Goal: Find specific page/section: Find specific page/section

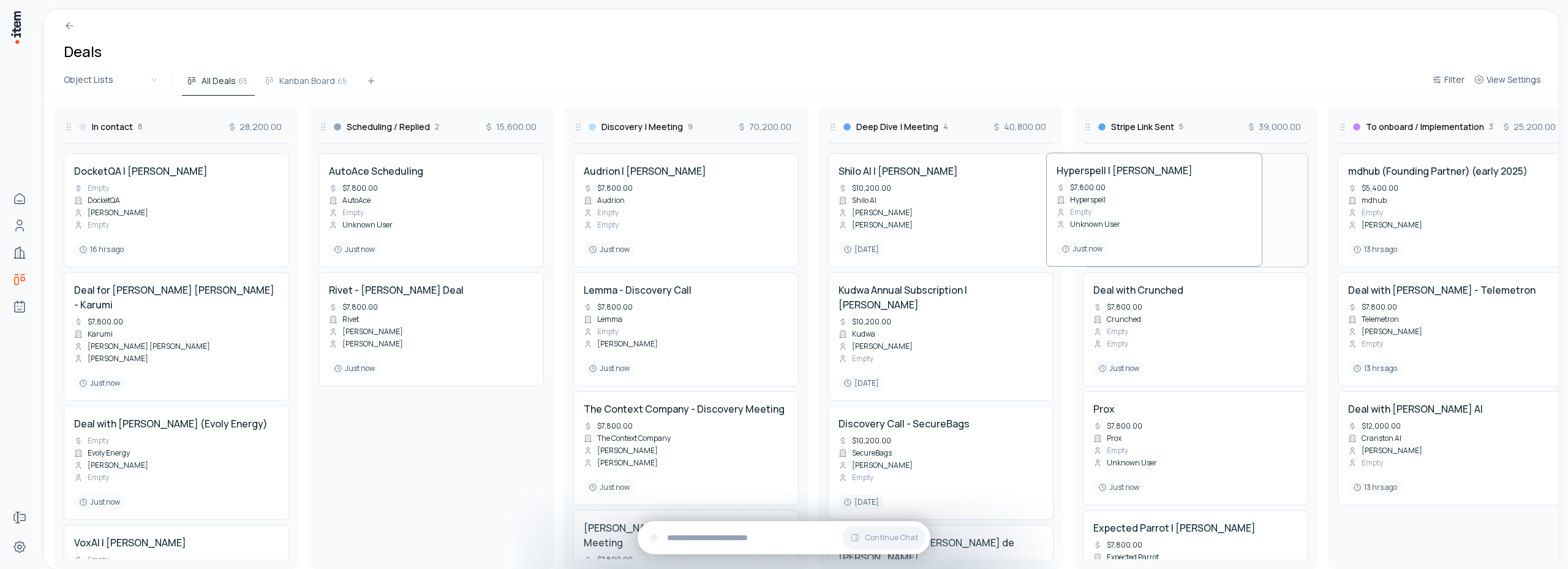
drag, startPoint x: 1200, startPoint y: 196, endPoint x: 1163, endPoint y: 194, distance: 37.1
click at [1163, 194] on div "In contact 8 28,200.00 DocketQA | [PERSON_NAME] Empty DocketQA [PERSON_NAME] Em…" at bounding box center [1450, 333] width 2812 height 473
click at [1498, 86] on button "View Settings" at bounding box center [1507, 83] width 76 height 22
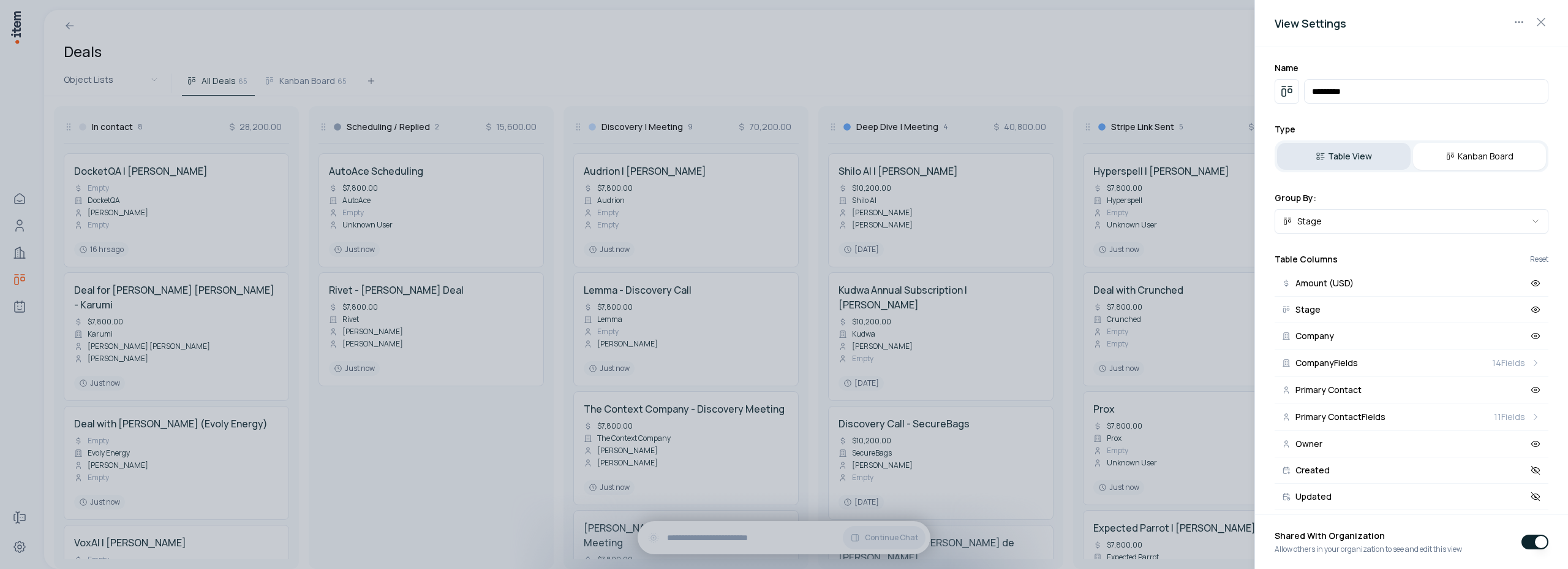
click at [1341, 153] on button "Table View" at bounding box center [1344, 156] width 134 height 27
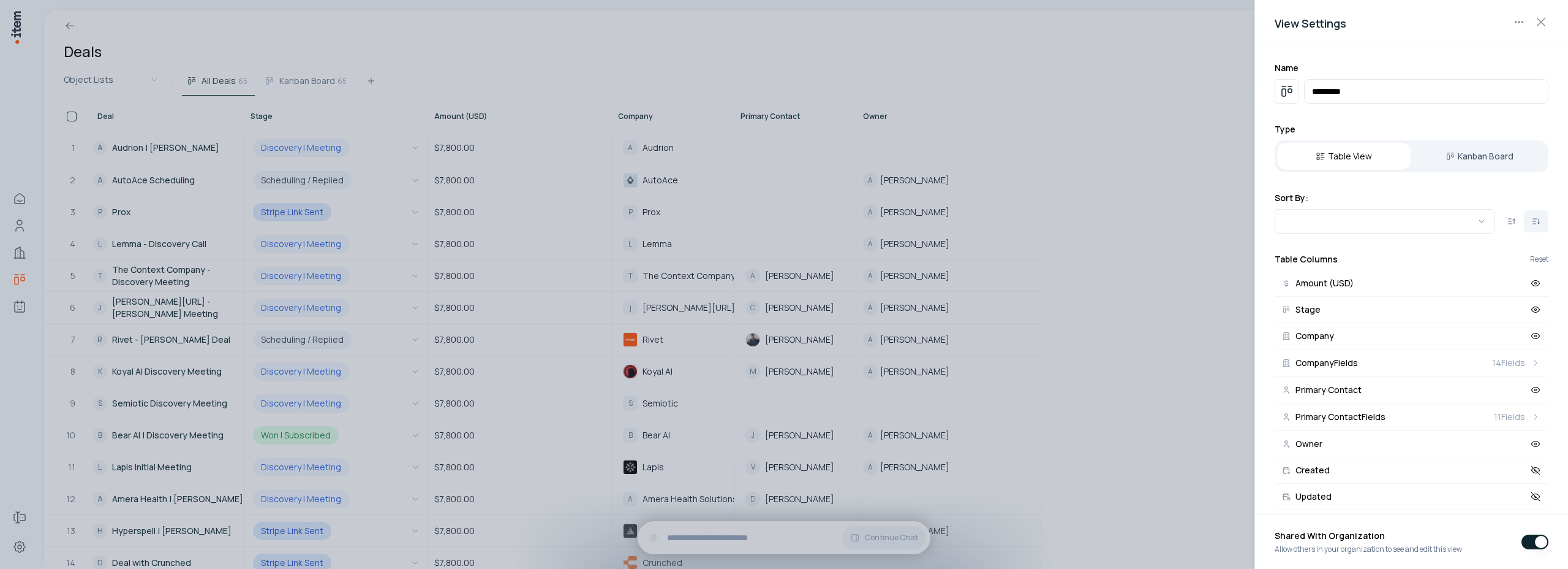
click at [1158, 284] on div at bounding box center [784, 284] width 1568 height 569
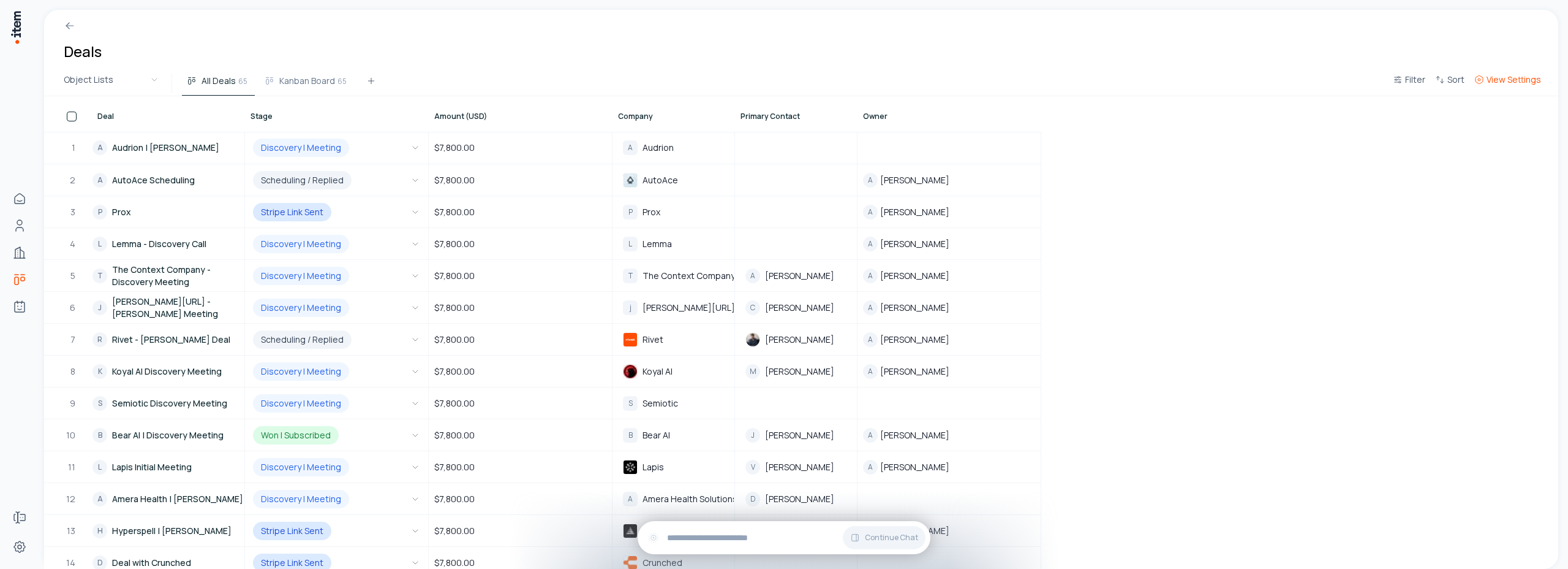
click at [1507, 83] on span "View Settings" at bounding box center [1513, 80] width 54 height 12
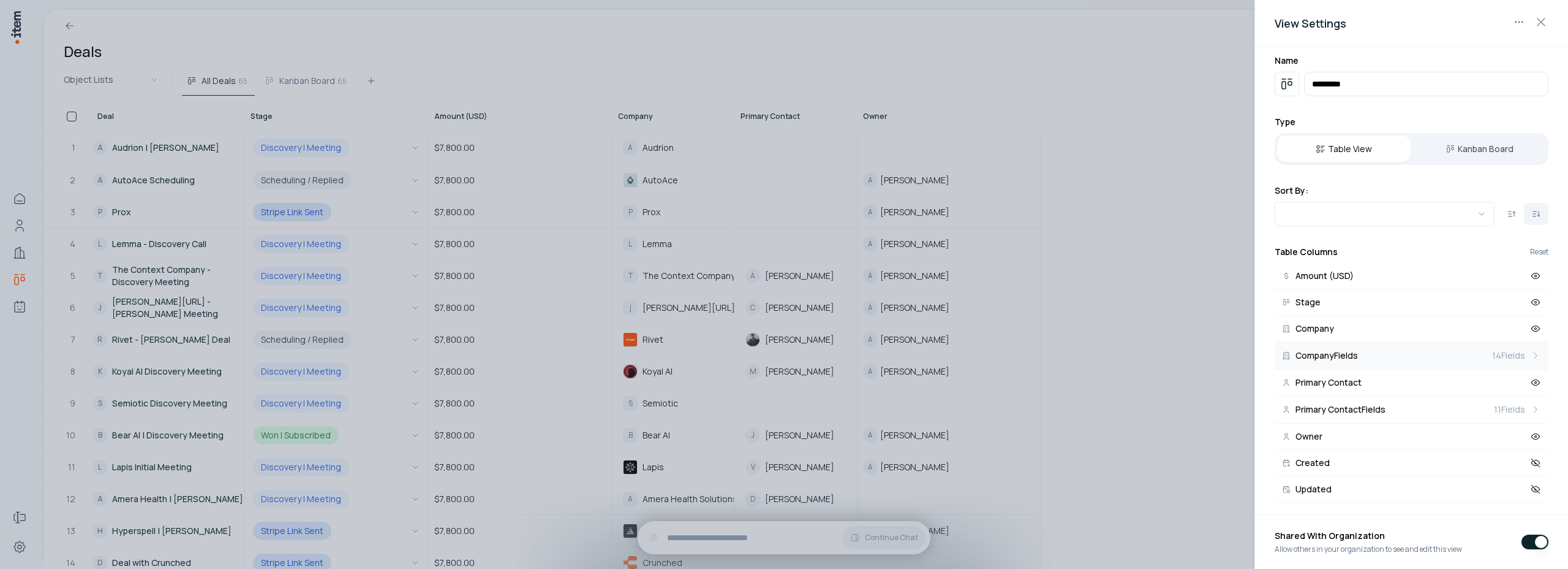
scroll to position [10, 0]
click at [1406, 407] on button "Primary Contact Fields 11 Fields" at bounding box center [1412, 406] width 274 height 28
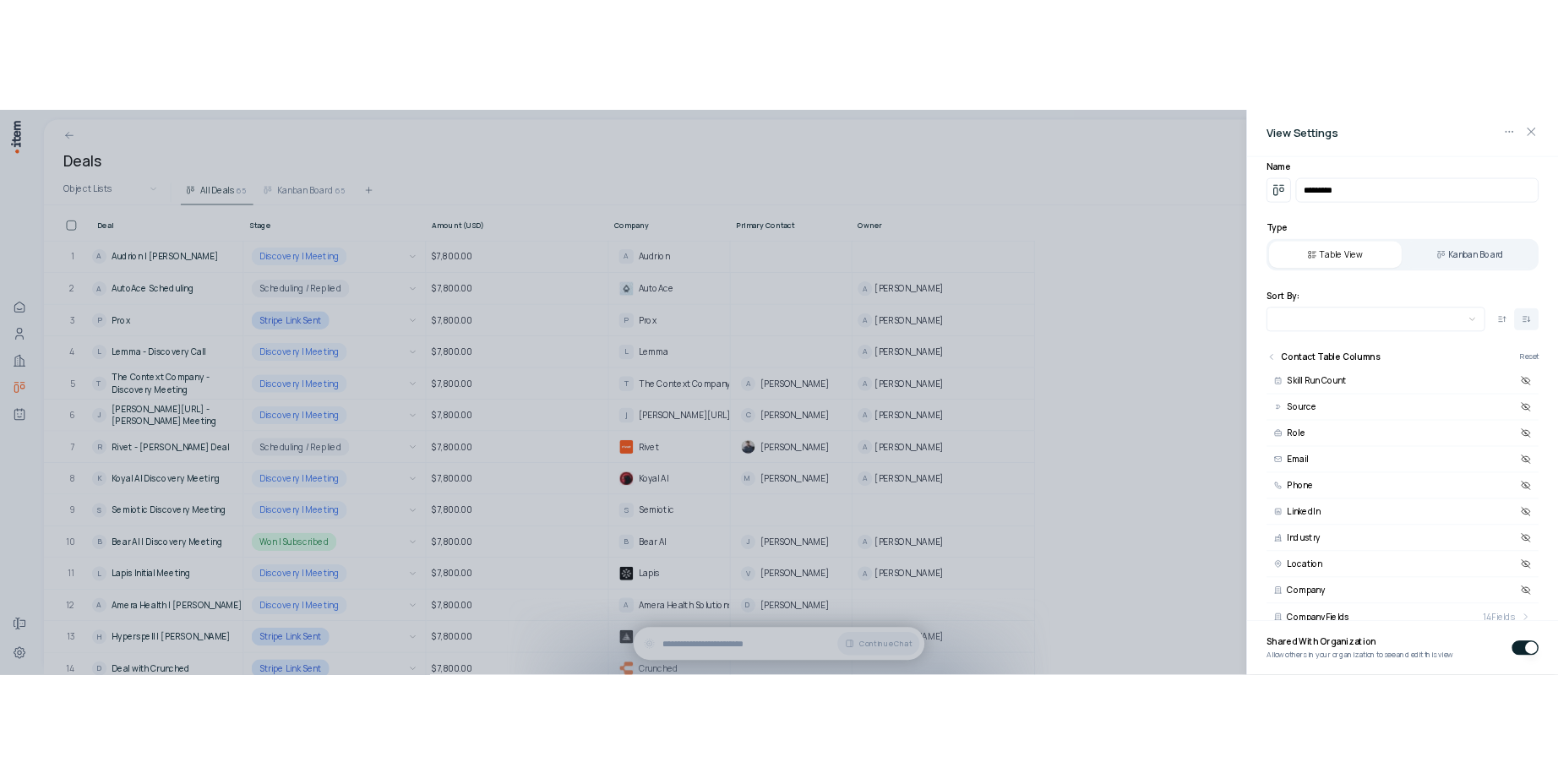
scroll to position [0, 0]
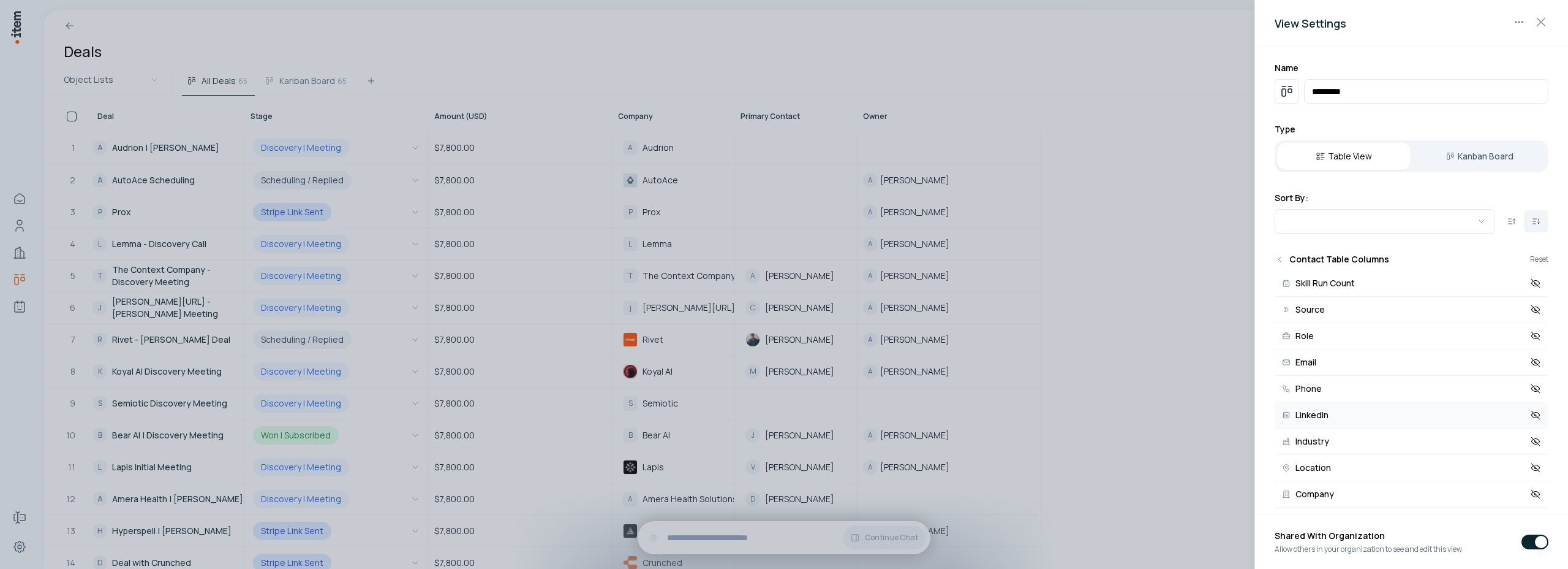
click at [1329, 420] on button "LinkedIn" at bounding box center [1412, 415] width 274 height 26
click at [1341, 391] on button "Phone" at bounding box center [1412, 389] width 274 height 26
click at [1345, 365] on button "Email" at bounding box center [1412, 362] width 274 height 26
click at [1131, 61] on div at bounding box center [784, 284] width 1568 height 569
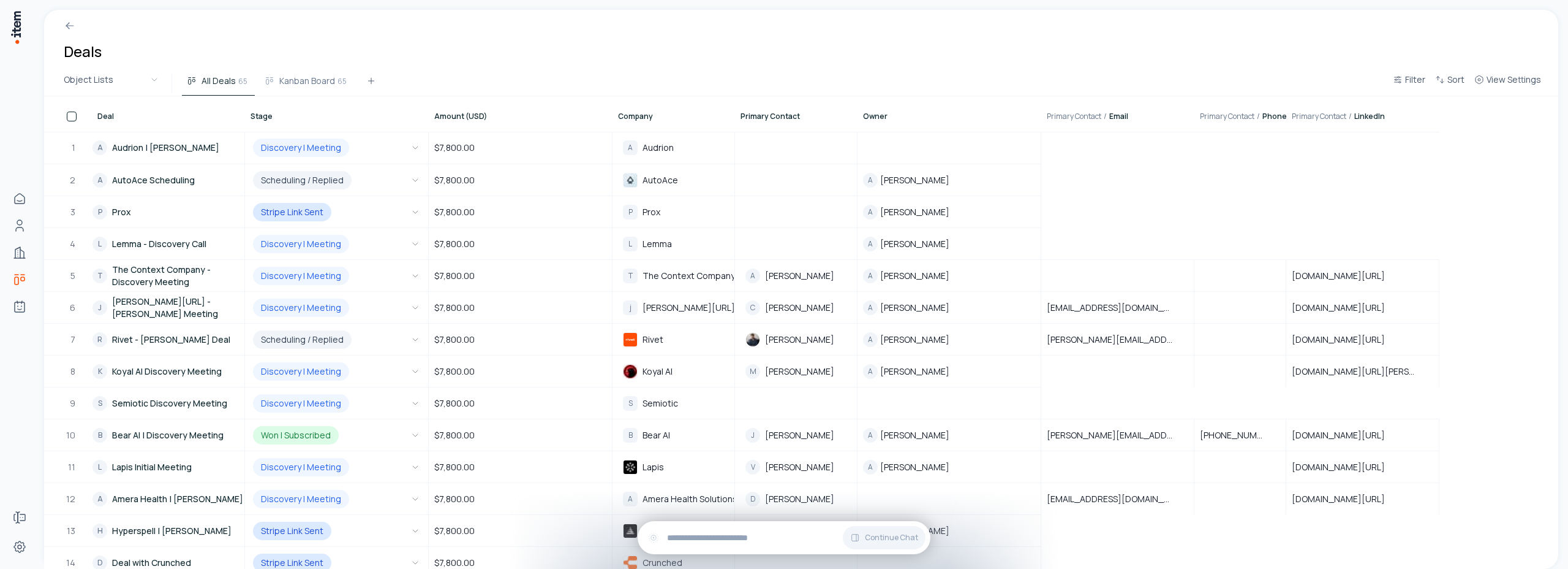
drag, startPoint x: 1366, startPoint y: 406, endPoint x: 1191, endPoint y: 404, distance: 175.0
click at [1191, 404] on table "9 S Semiotic Discovery Meeting Discovery | Meeting $7,800.00 S Semiotic" at bounding box center [741, 402] width 1395 height 32
click at [1498, 87] on button "View Settings" at bounding box center [1507, 83] width 76 height 22
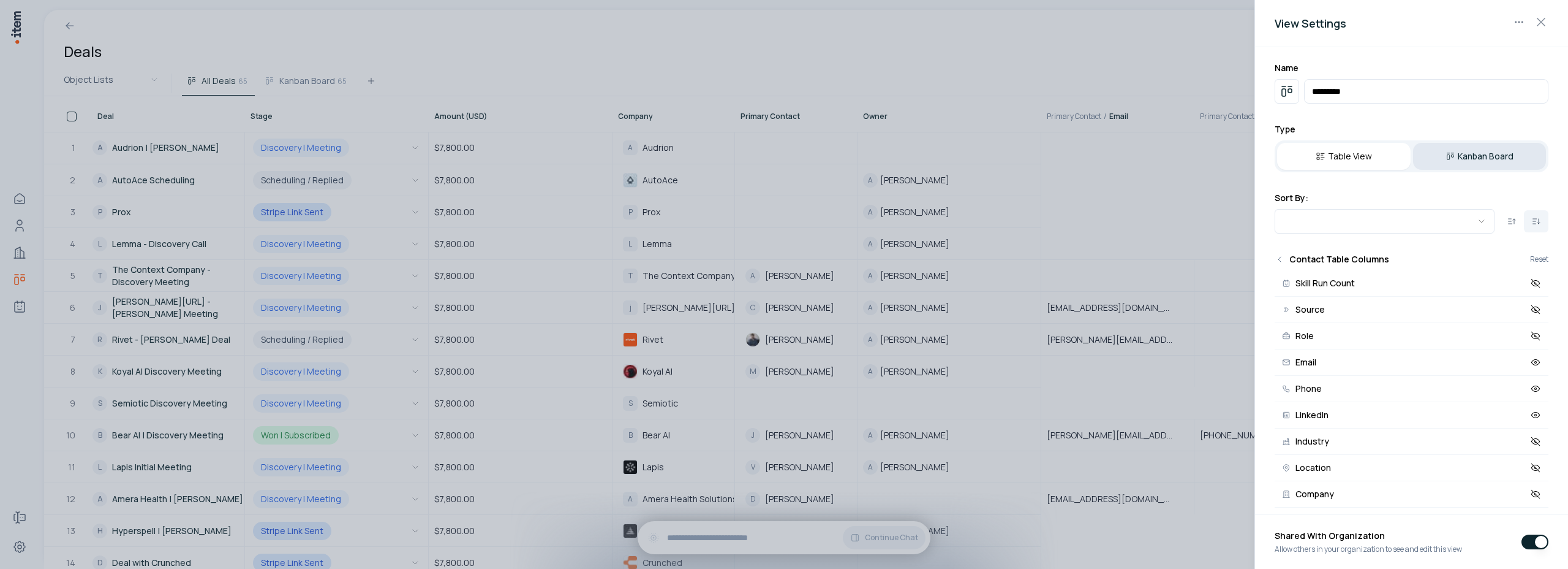
click at [1467, 155] on button "Kanban Board" at bounding box center [1480, 156] width 134 height 27
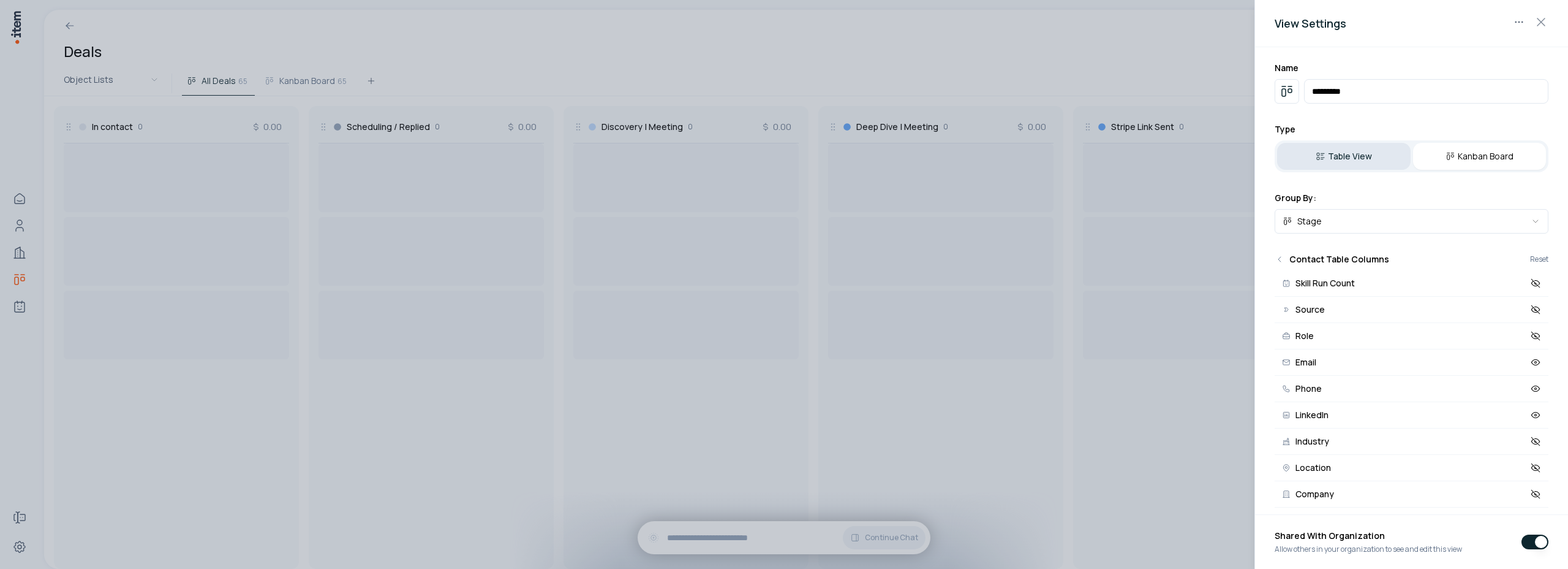
click at [1340, 156] on button "Table View" at bounding box center [1344, 156] width 134 height 27
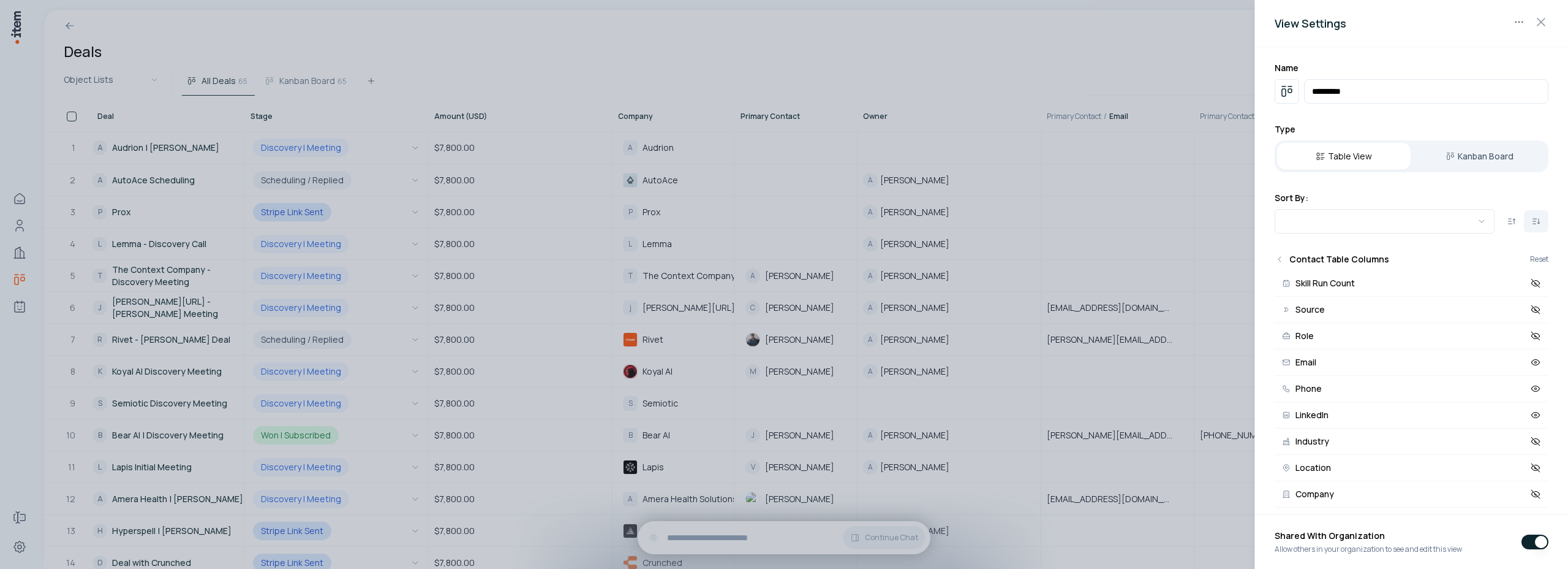
click at [1114, 23] on div at bounding box center [784, 284] width 1568 height 569
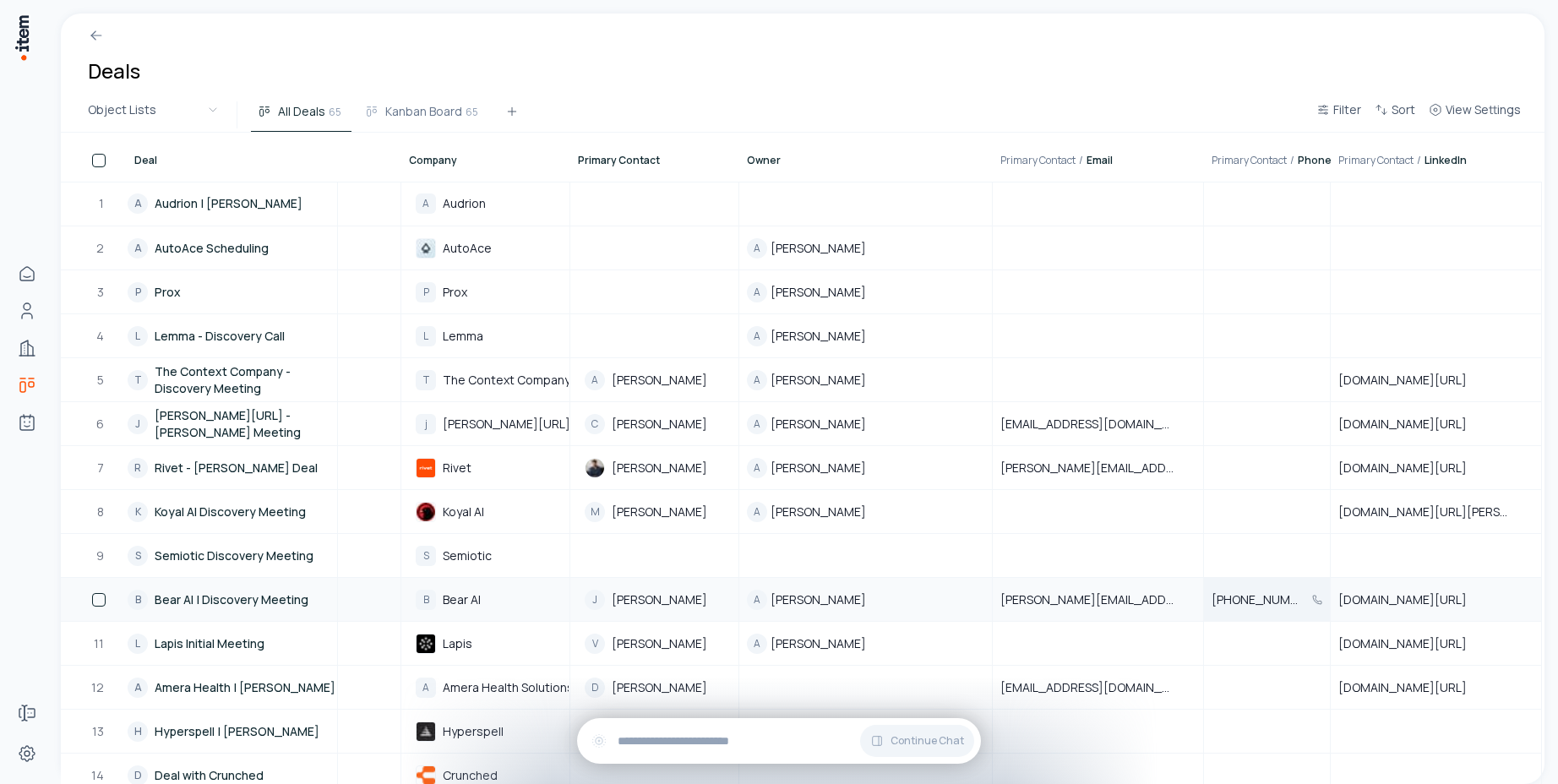
scroll to position [548, 456]
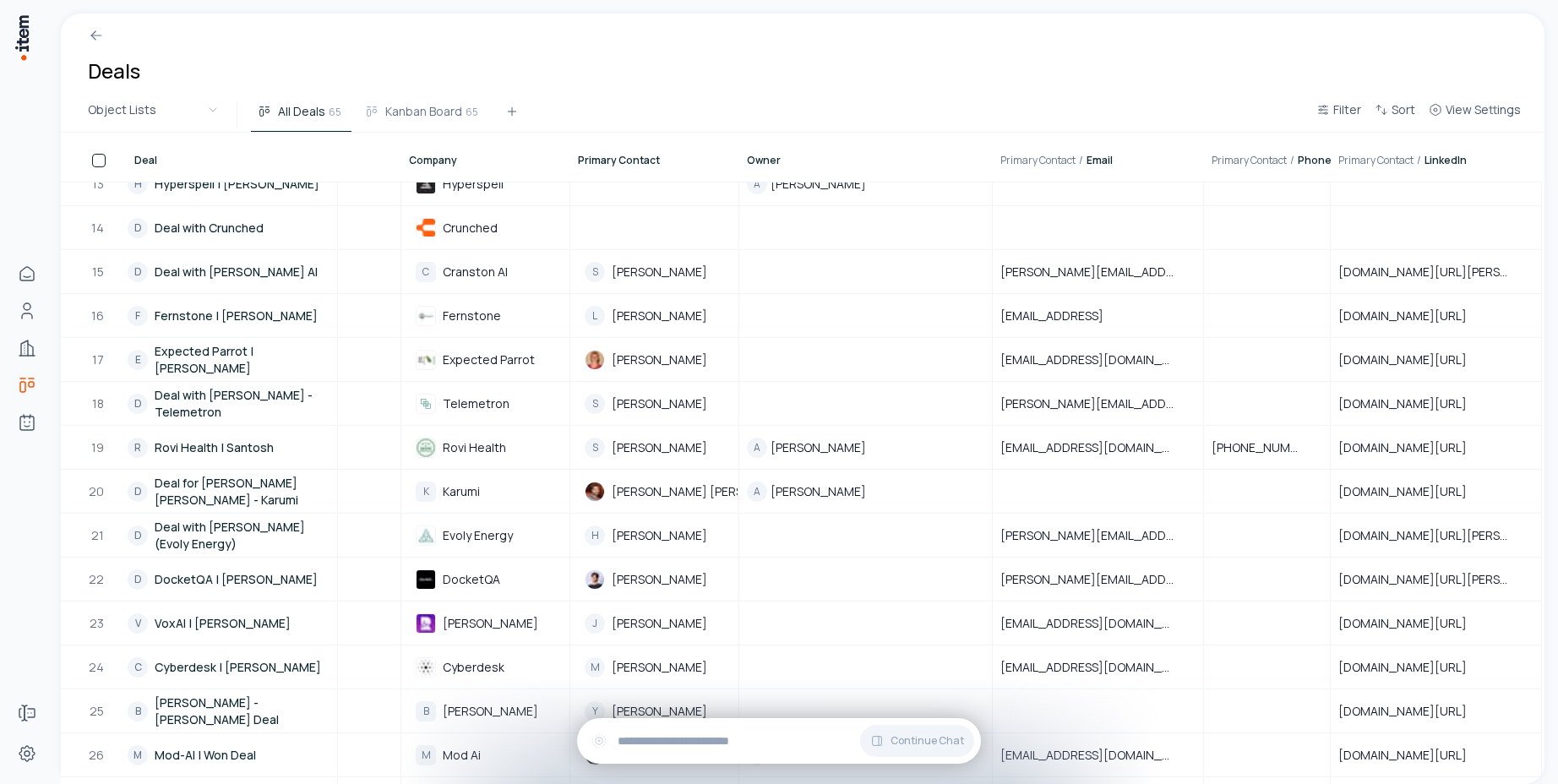
drag, startPoint x: 1315, startPoint y: 177, endPoint x: 1337, endPoint y: 176, distance: 22.0
click at [1337, 176] on tr "Deal Stage Amount (USD) Company Primary Contact Owner Primary Contact / Email P…" at bounding box center [579, 158] width 1924 height 49
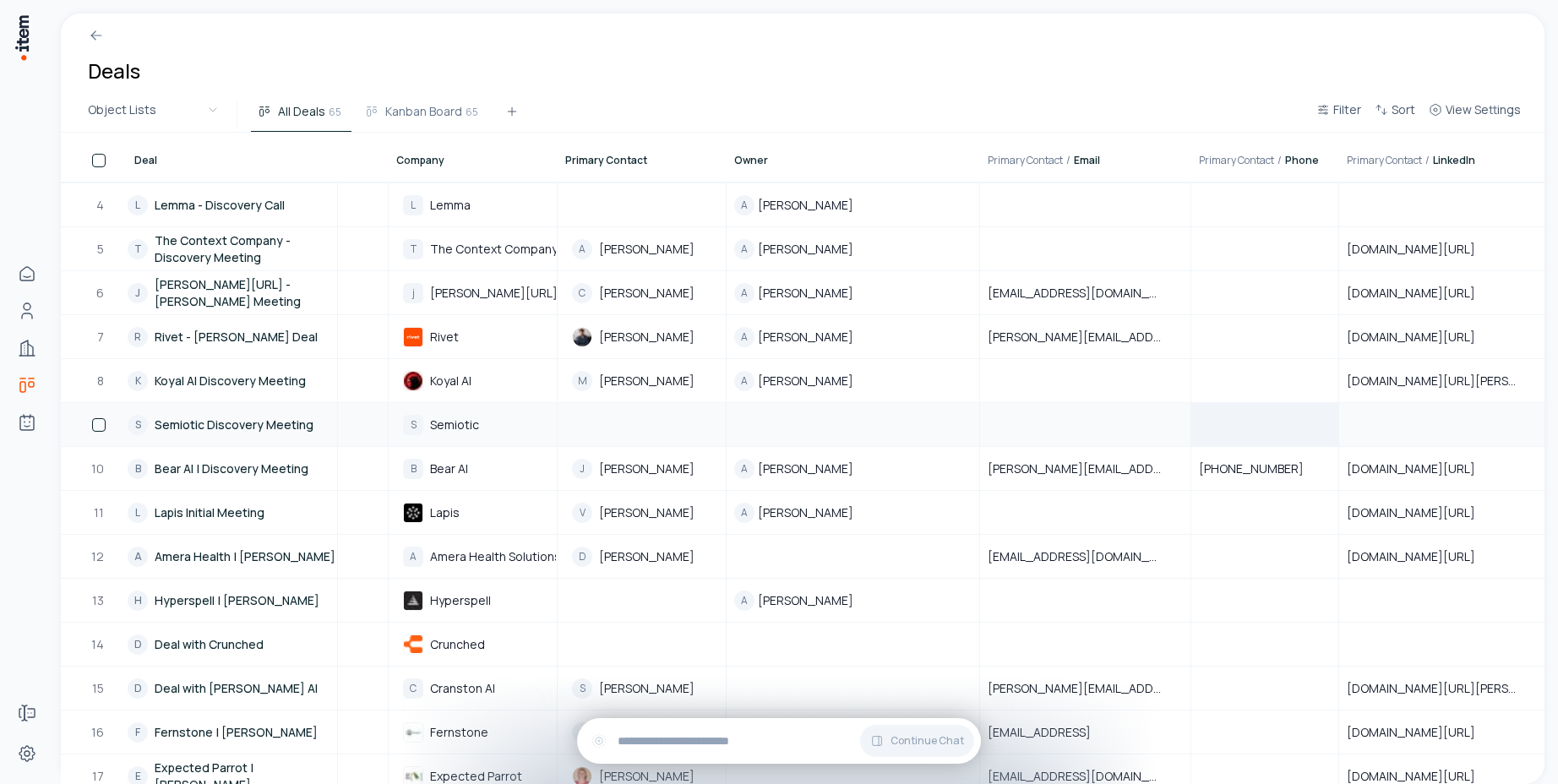
scroll to position [0, 456]
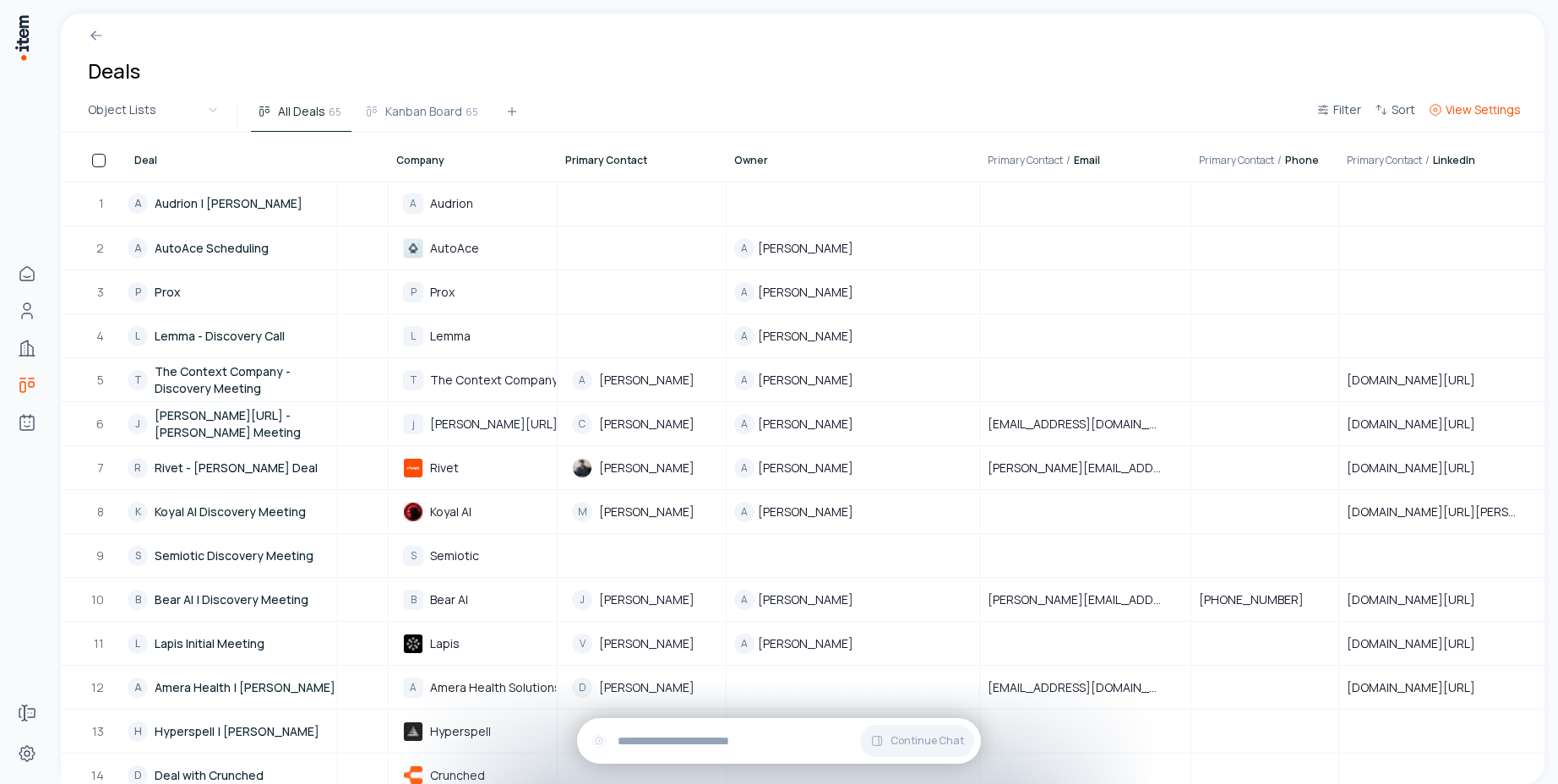
click at [1490, 117] on span "View Settings" at bounding box center [1482, 110] width 75 height 17
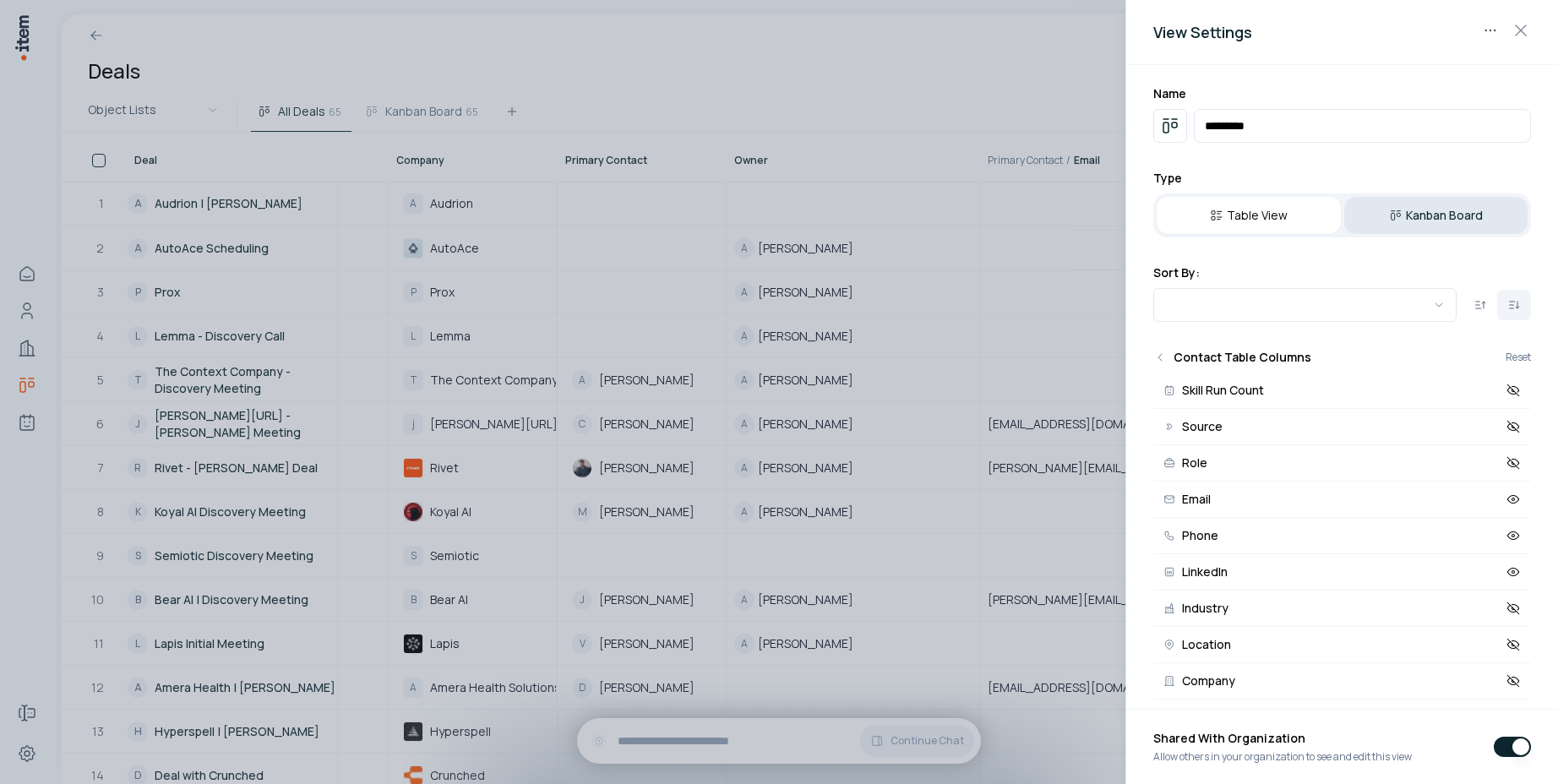
click at [1446, 222] on button "Kanban Board" at bounding box center [1436, 215] width 184 height 37
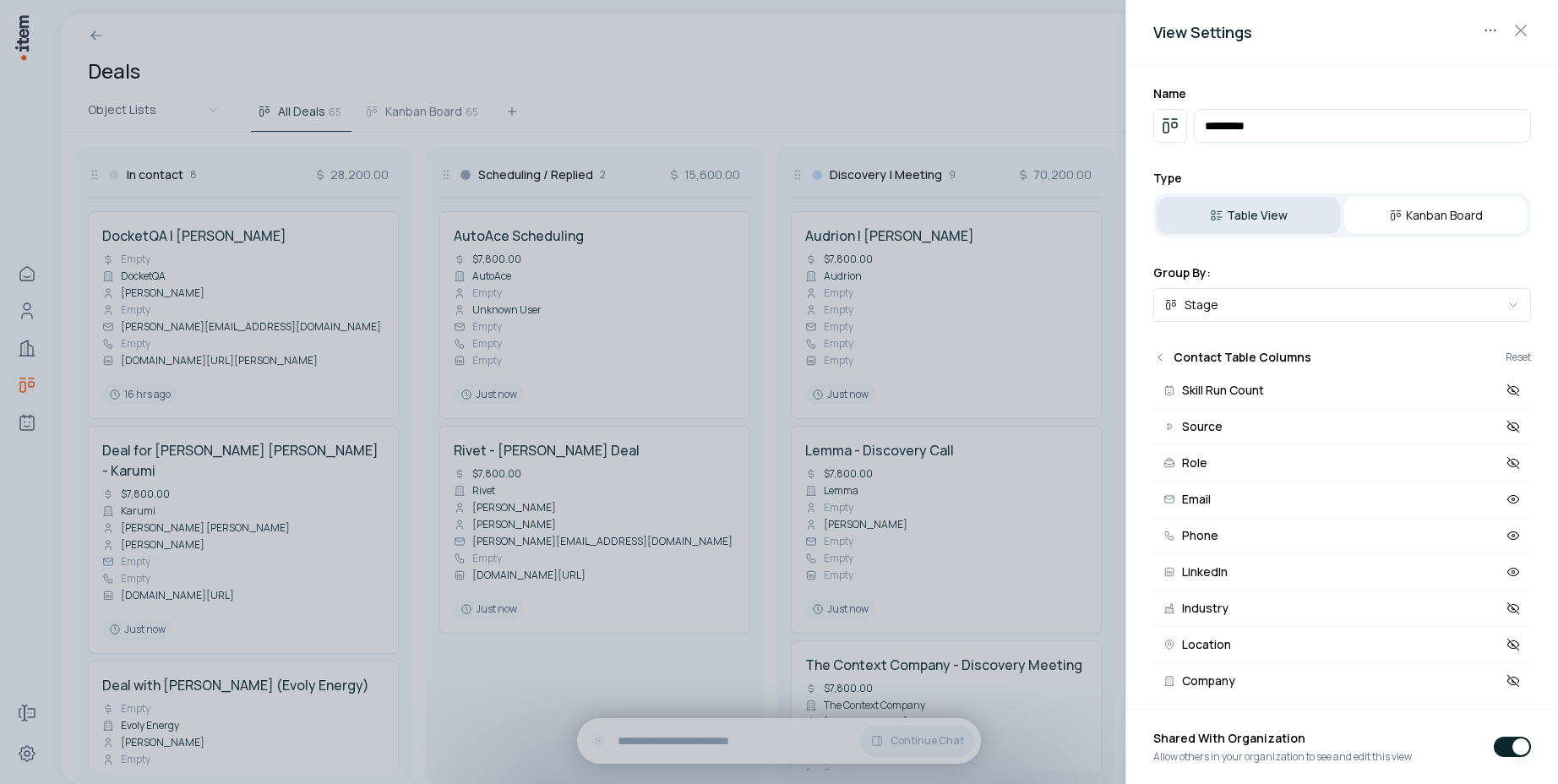
click at [1300, 213] on button "Table View" at bounding box center [1248, 215] width 184 height 37
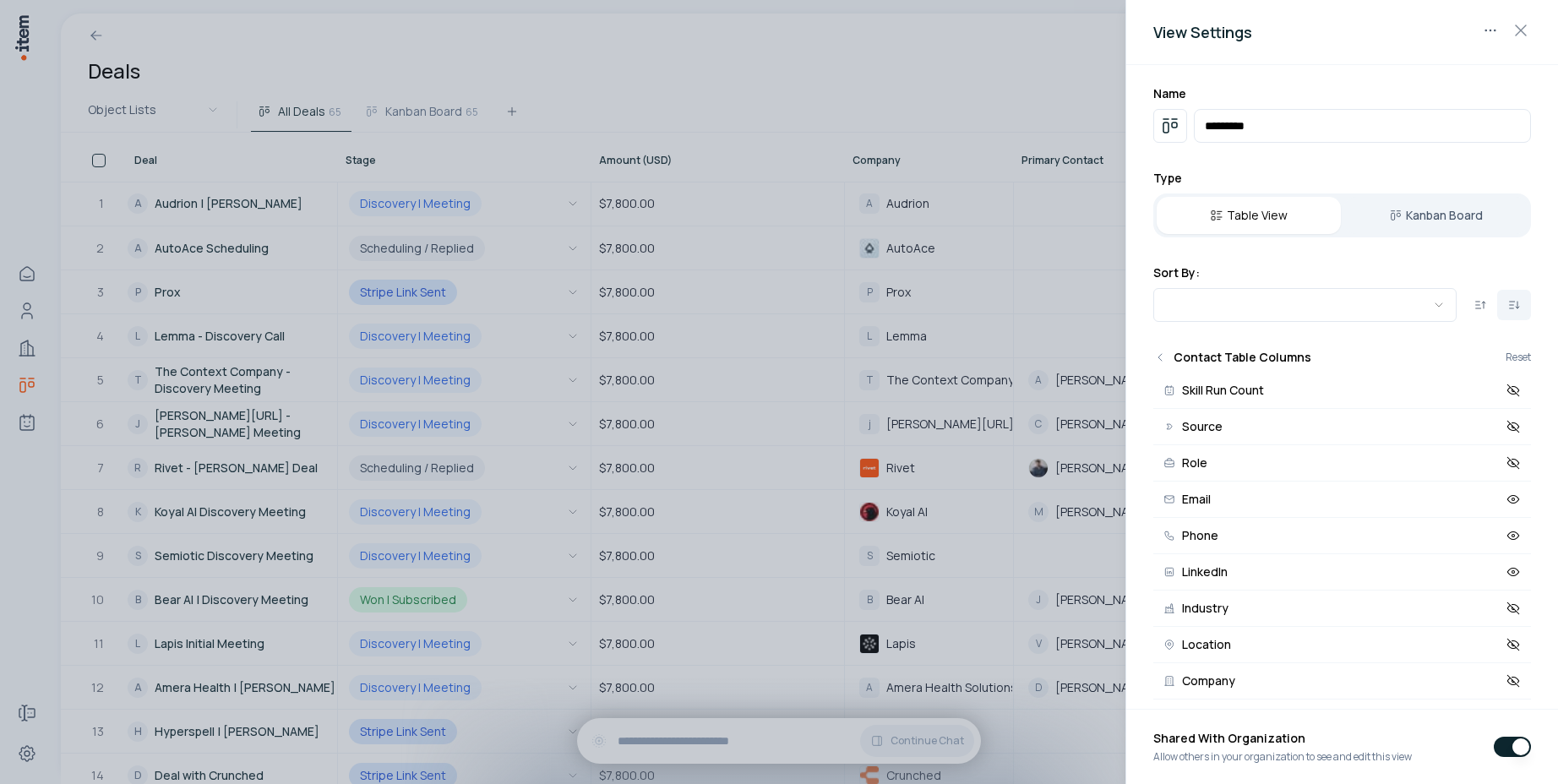
click at [931, 65] on div at bounding box center [779, 392] width 1558 height 784
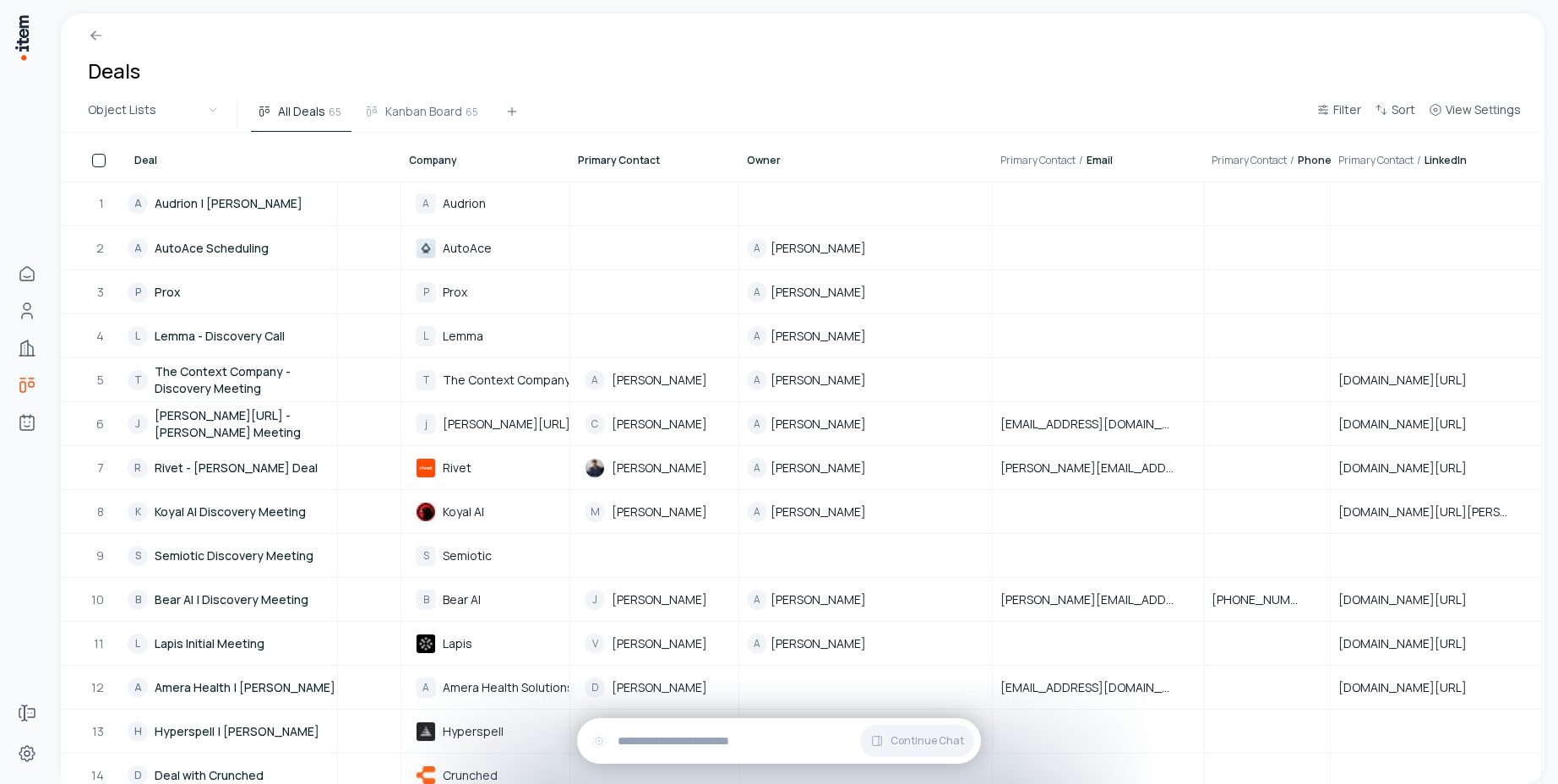
drag, startPoint x: 1314, startPoint y: 166, endPoint x: 1331, endPoint y: 168, distance: 17.1
click at [1331, 168] on tr "Deal Stage Amount (USD) Company Primary Contact Owner Primary Contact / Email P…" at bounding box center [579, 158] width 1924 height 49
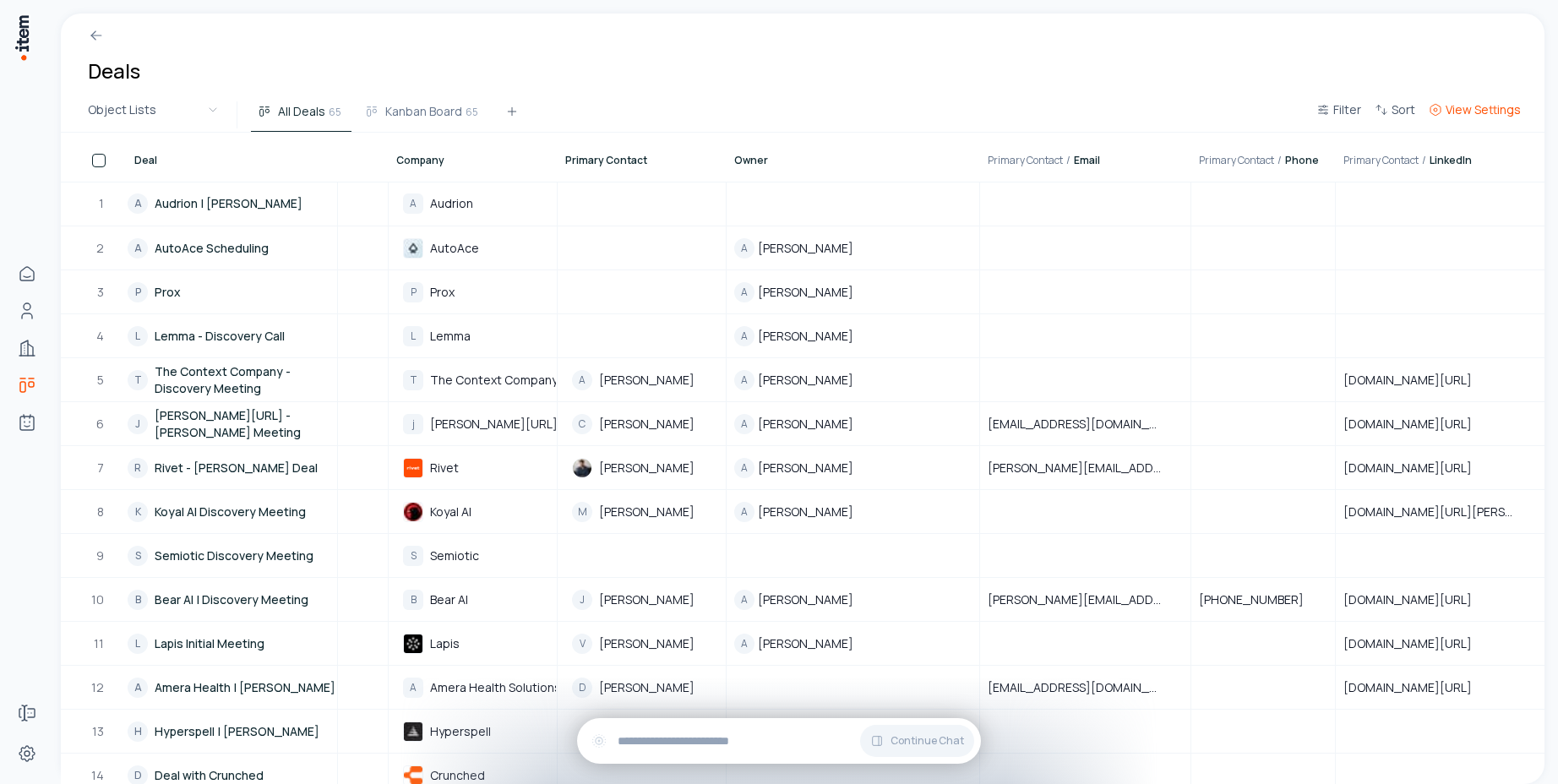
click at [1482, 105] on span "View Settings" at bounding box center [1482, 110] width 75 height 17
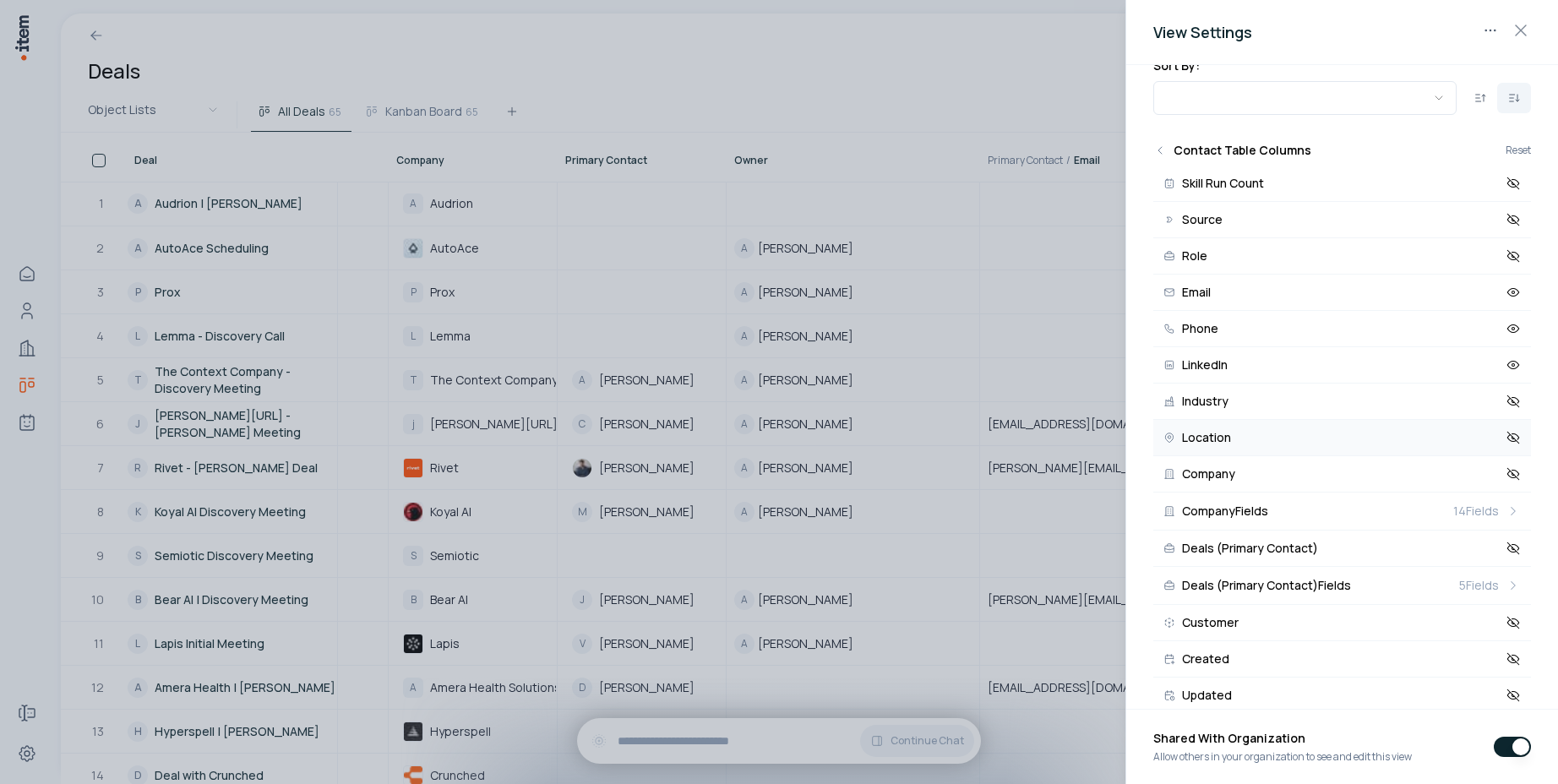
scroll to position [220, 0]
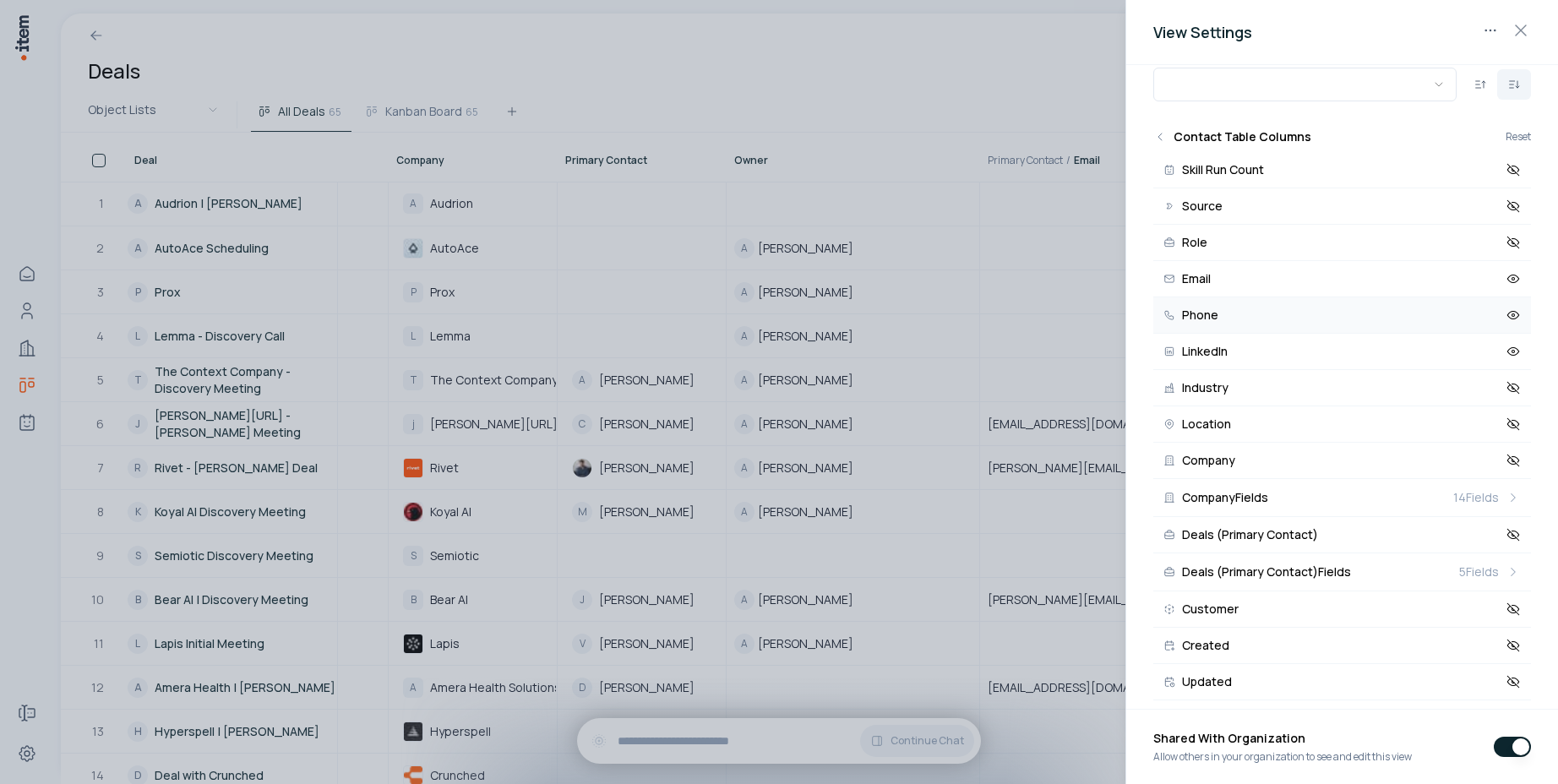
click at [1505, 318] on icon at bounding box center [1512, 315] width 15 height 15
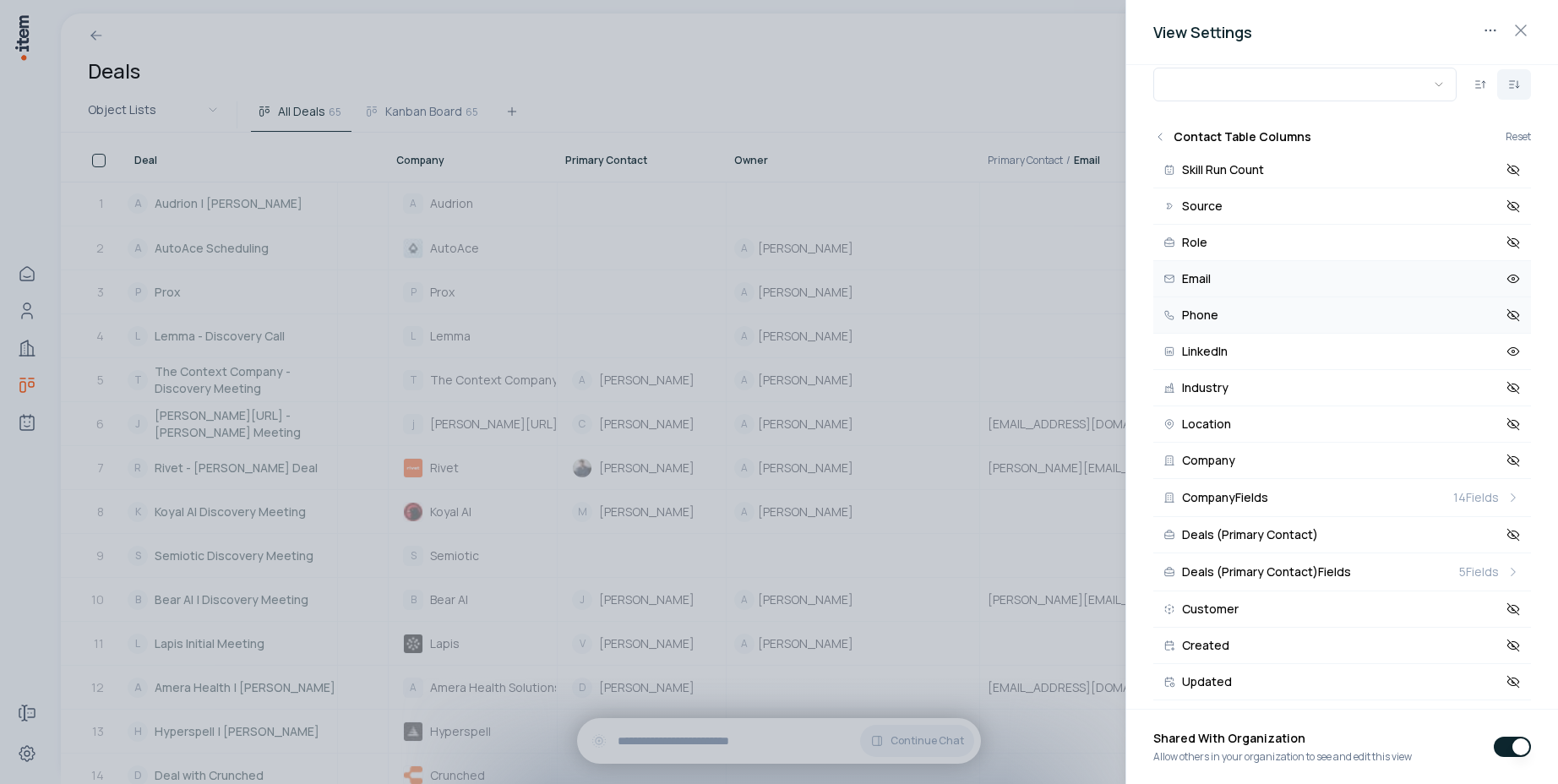
click at [1505, 285] on icon at bounding box center [1512, 279] width 15 height 15
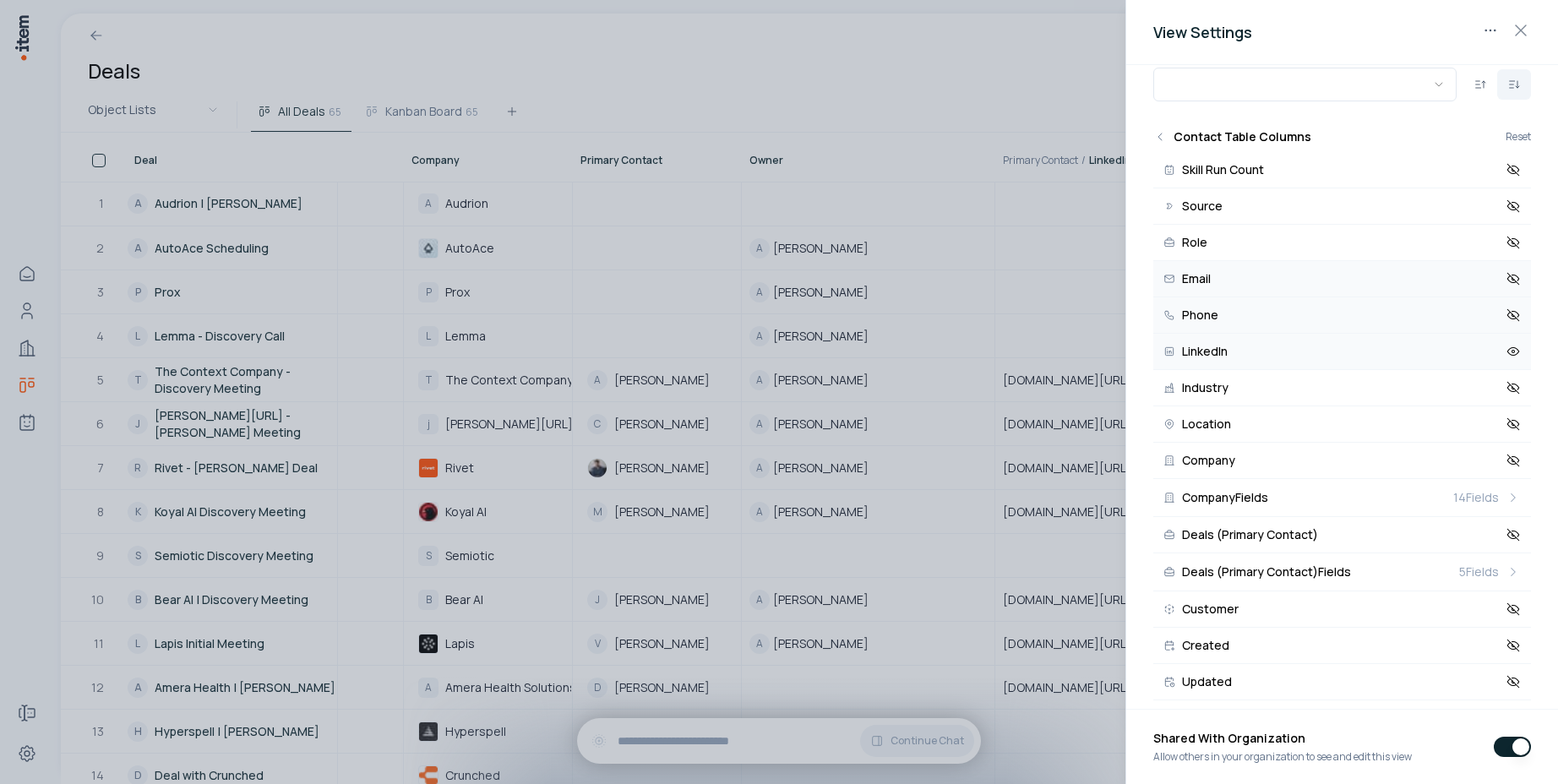
click at [1507, 348] on icon at bounding box center [1512, 352] width 11 height 8
click at [1024, 45] on div at bounding box center [779, 392] width 1558 height 784
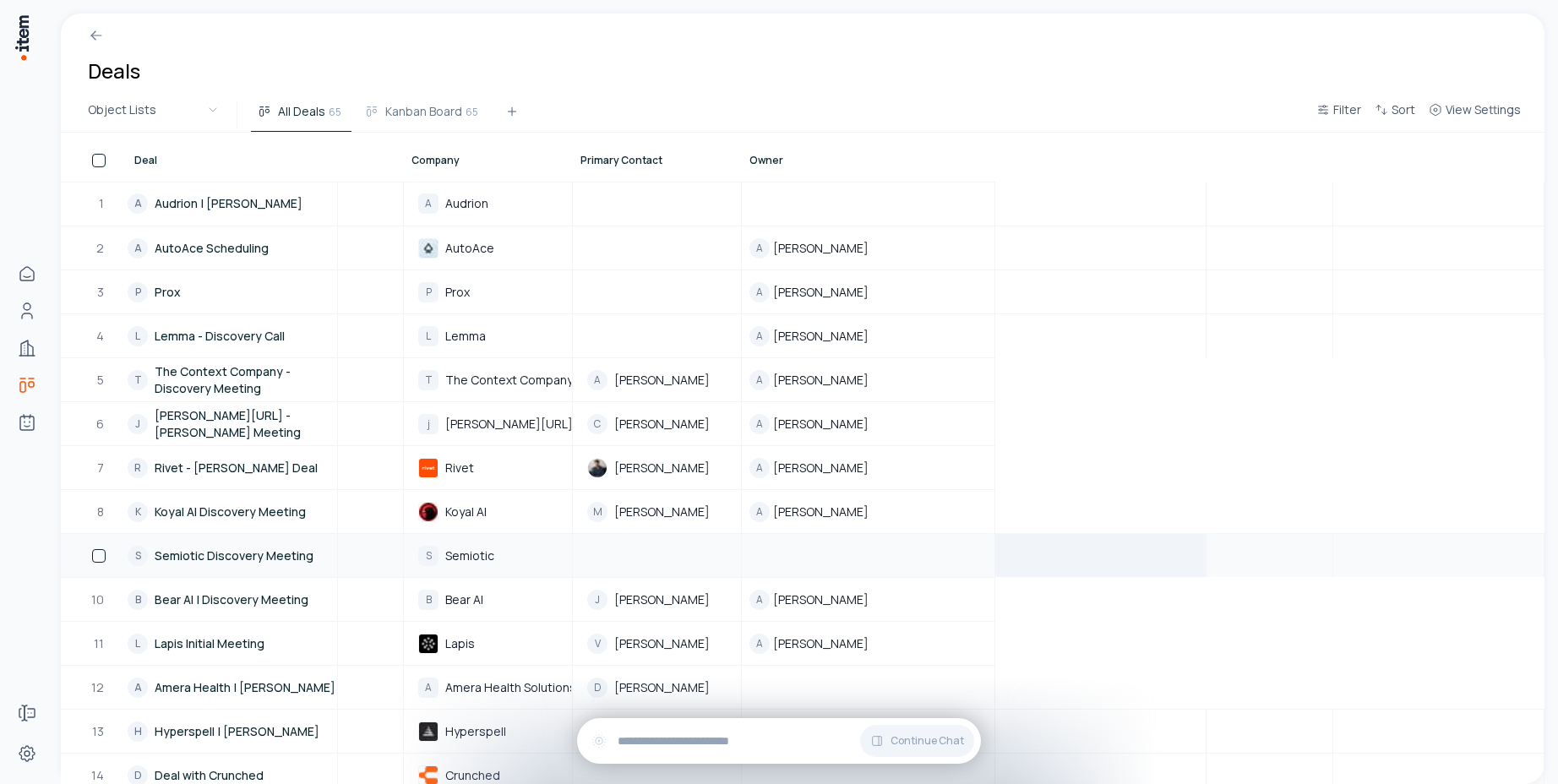
click at [1190, 547] on span at bounding box center [1100, 555] width 209 height 42
